Goal: Use online tool/utility: Utilize a website feature to perform a specific function

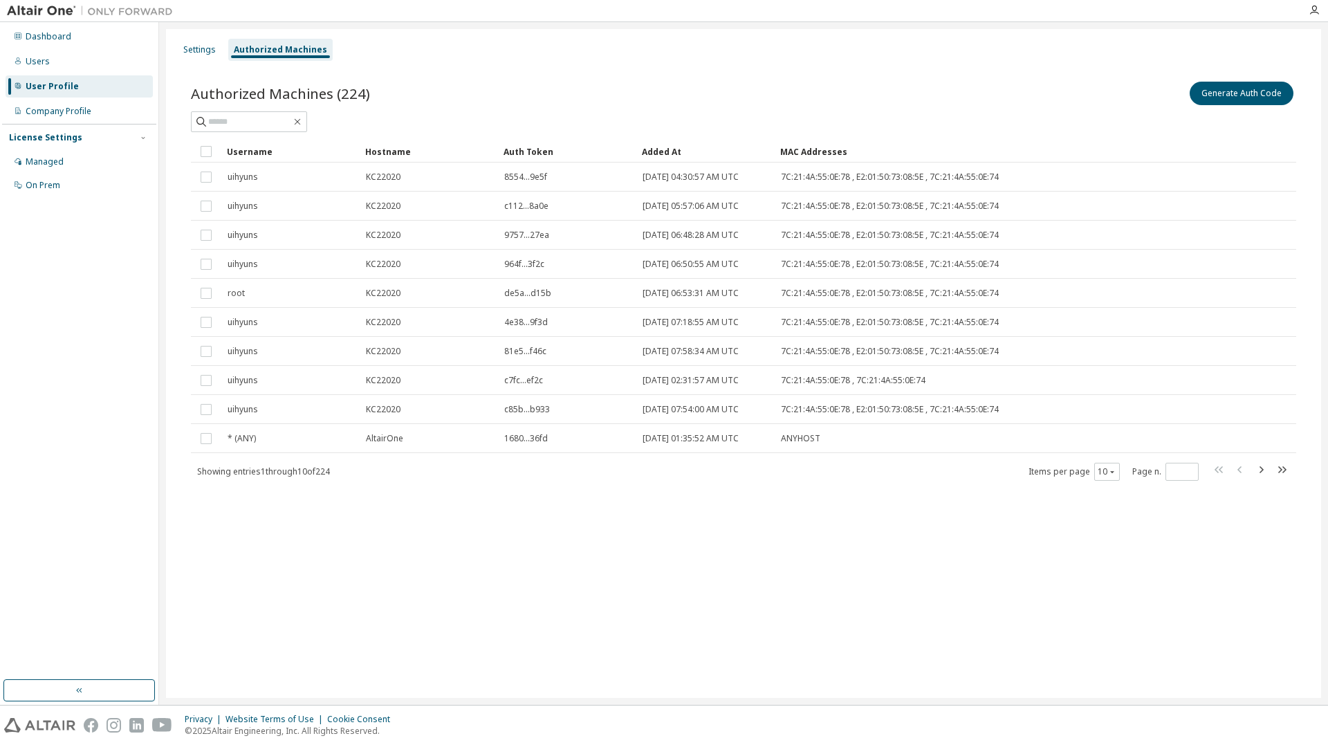
click at [1196, 77] on div "Authorized Machines (224) Generate Auth Code Clear Load Save Save As Field Oper…" at bounding box center [743, 289] width 1139 height 455
click at [1230, 103] on button "Generate Auth Code" at bounding box center [1242, 94] width 104 height 24
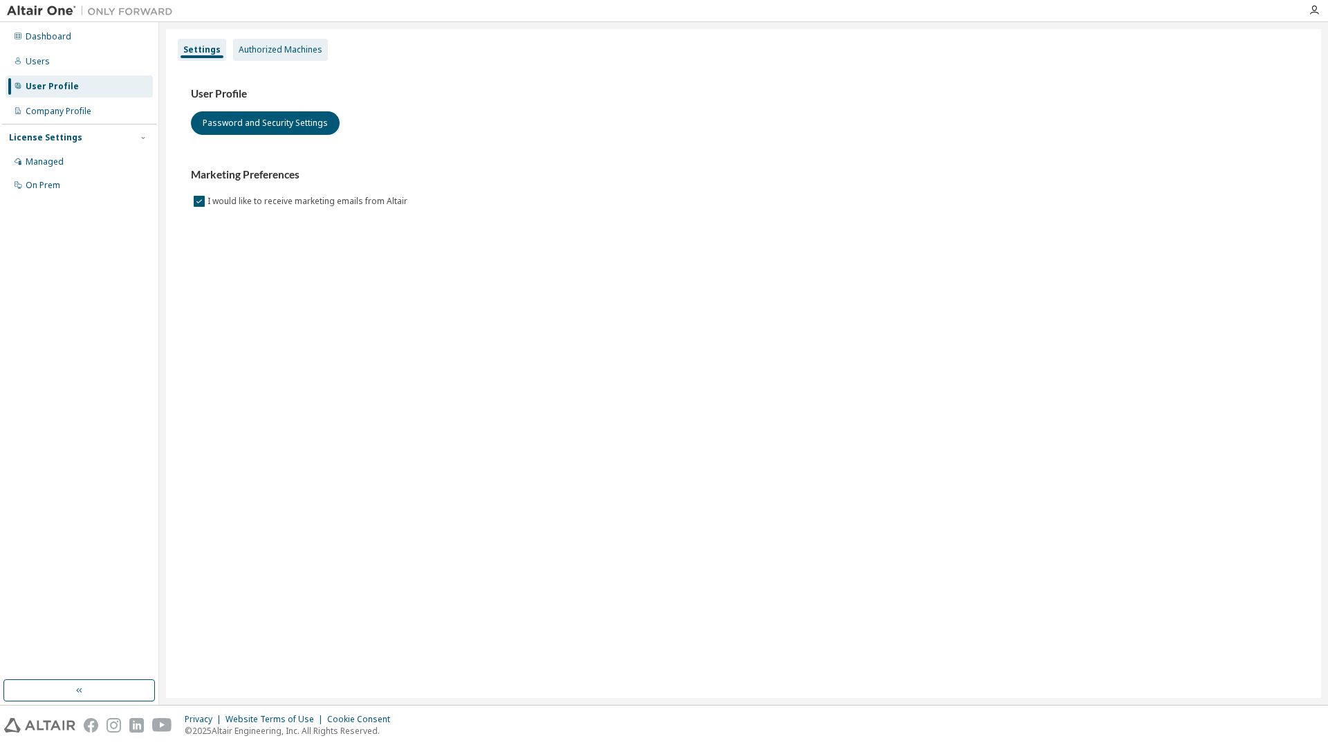
click at [318, 53] on div "Authorized Machines" at bounding box center [281, 49] width 84 height 11
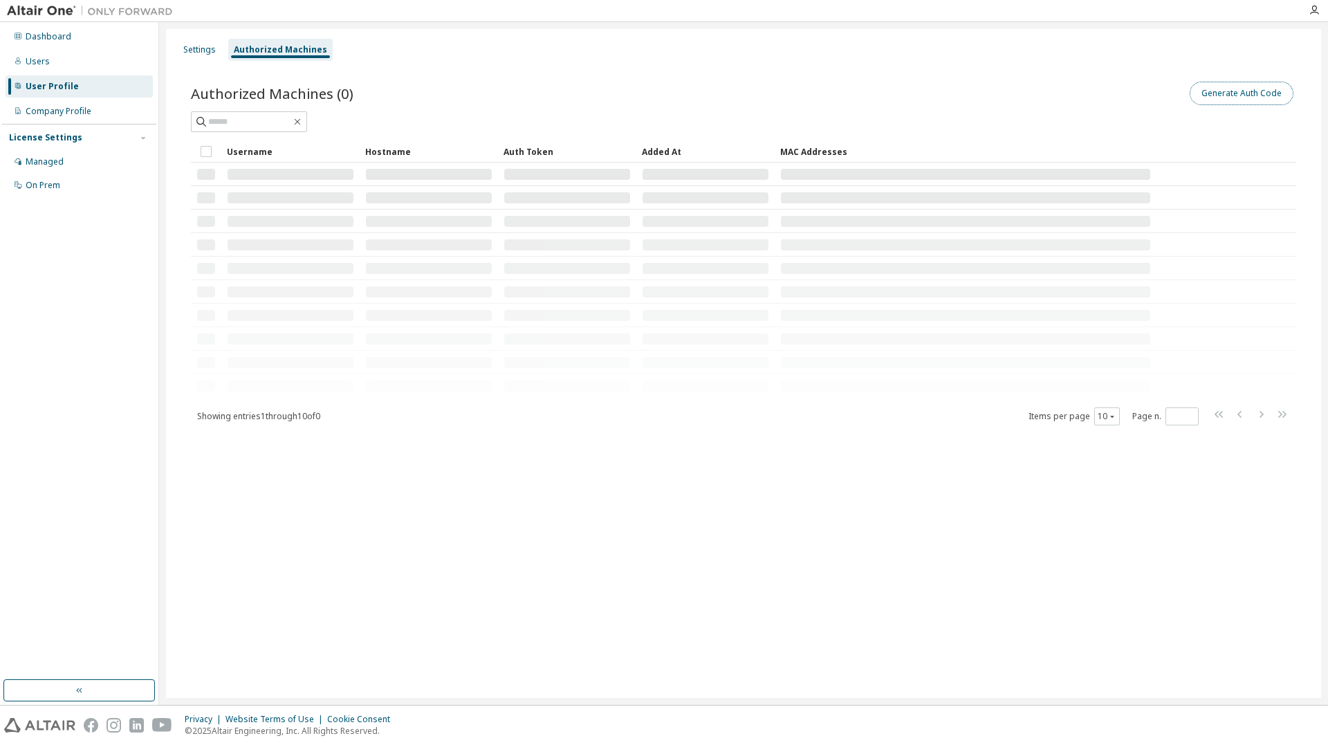
click at [1282, 103] on button "Generate Auth Code" at bounding box center [1242, 94] width 104 height 24
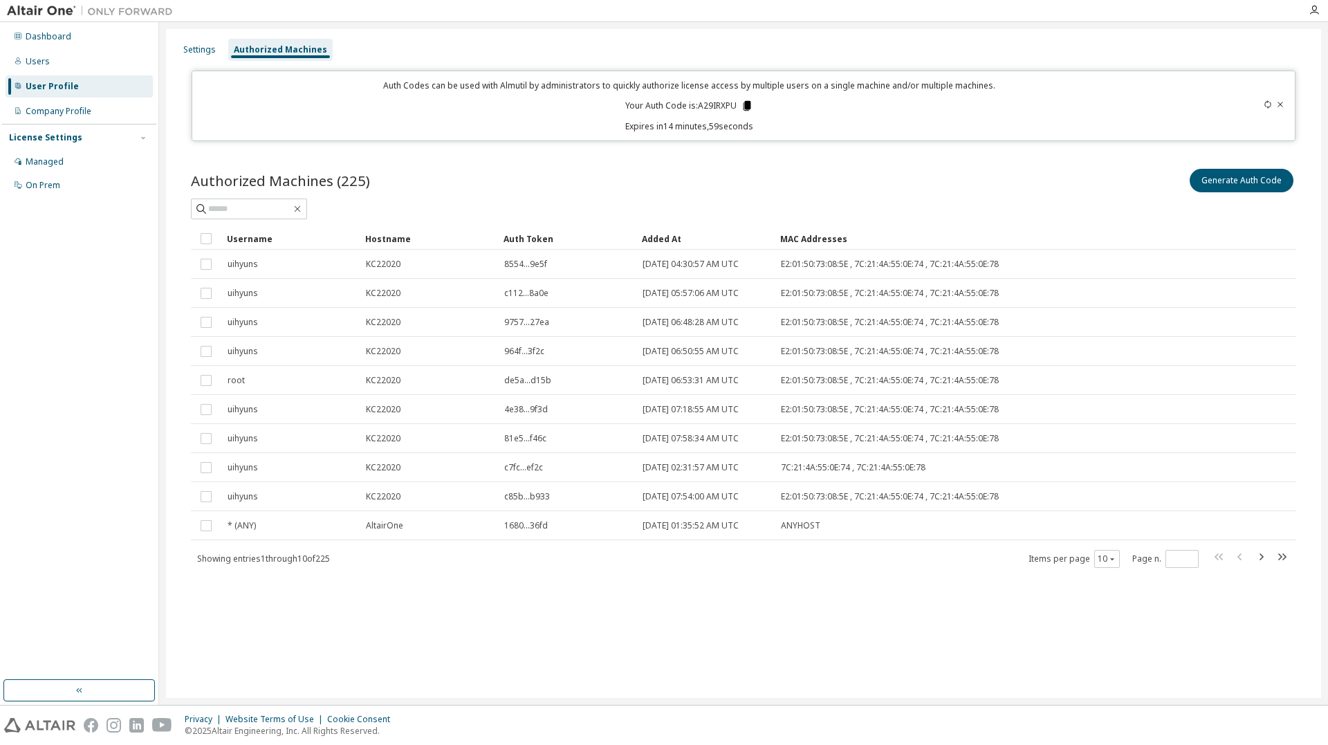
click at [747, 103] on icon at bounding box center [748, 106] width 8 height 10
